Goal: Information Seeking & Learning: Understand process/instructions

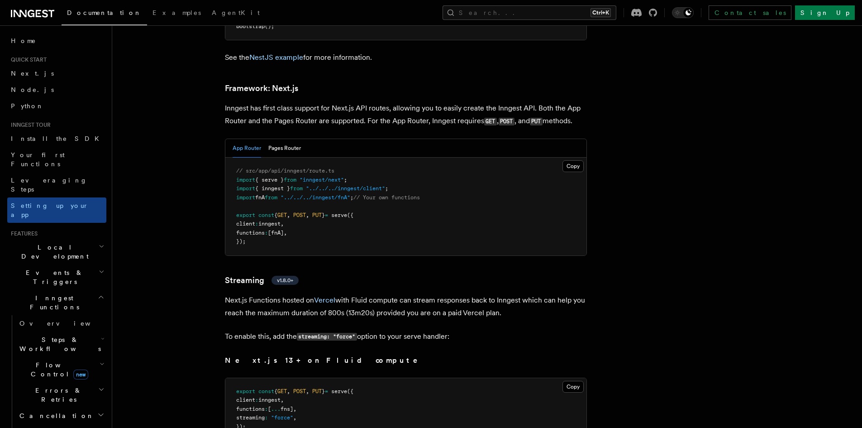
scroll to position [5536, 0]
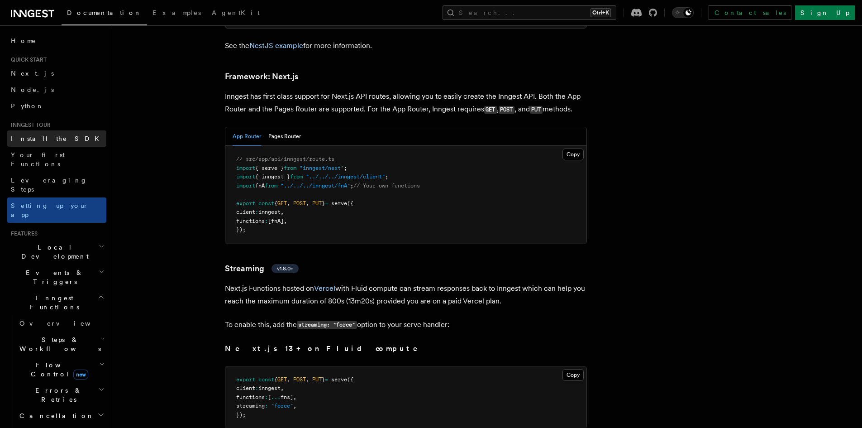
click at [29, 135] on span "Install the SDK" at bounding box center [58, 138] width 94 height 7
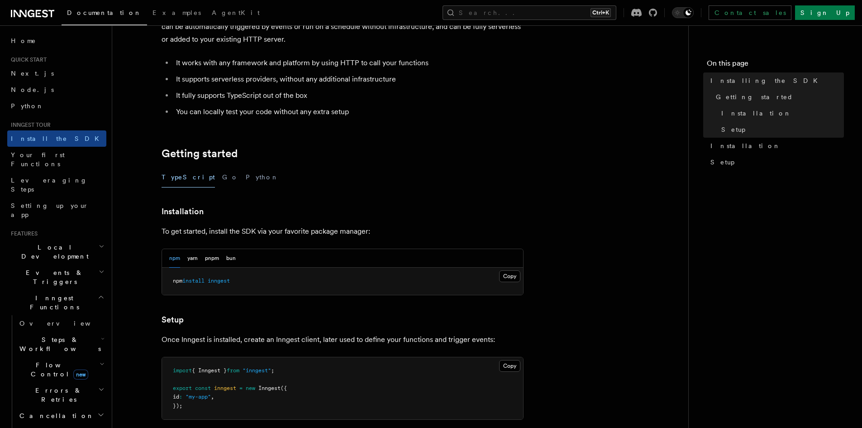
scroll to position [121, 0]
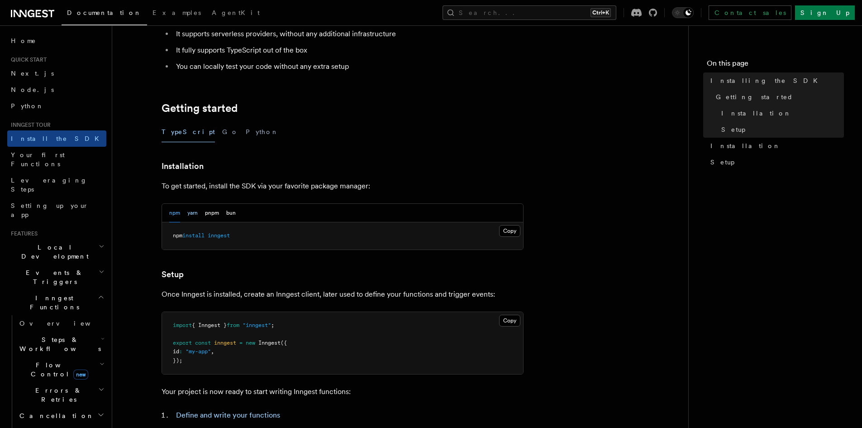
click at [190, 211] on button "yarn" at bounding box center [192, 213] width 10 height 19
click at [210, 210] on button "pnpm" at bounding box center [212, 213] width 14 height 19
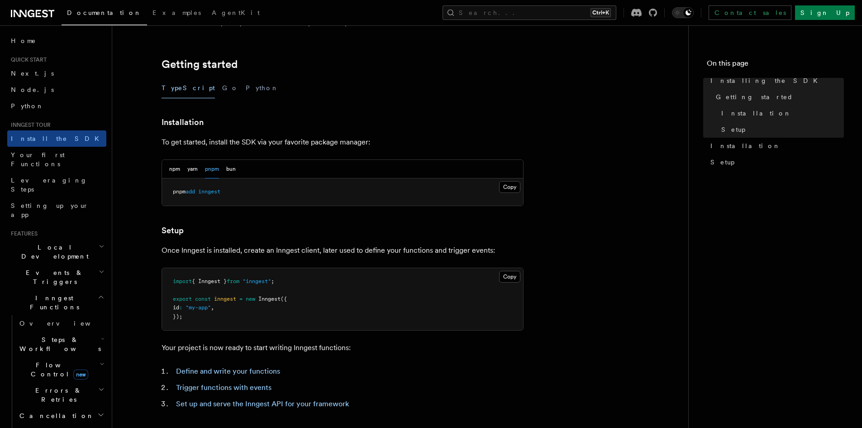
scroll to position [241, 0]
